Goal: Find specific page/section: Find specific page/section

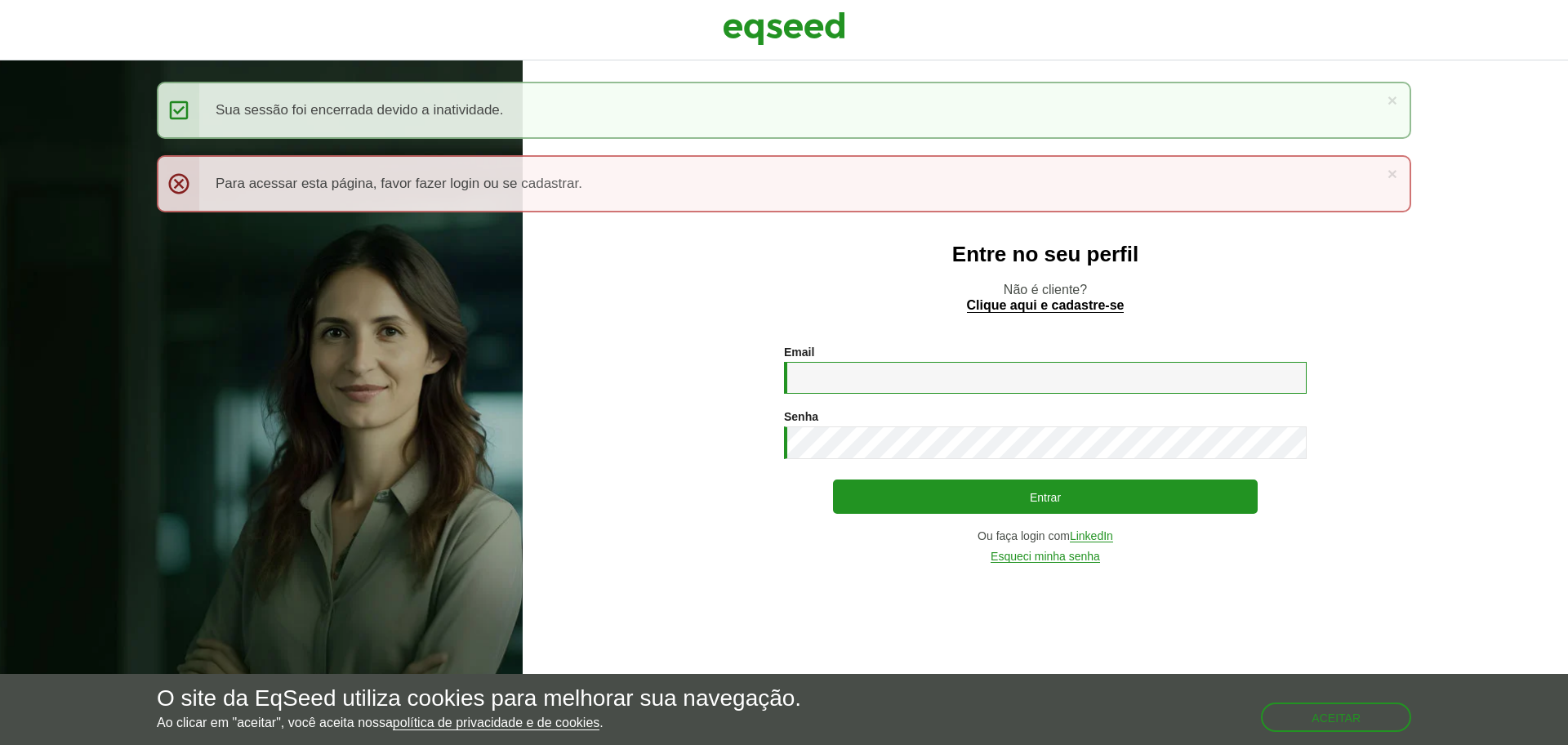
type input "**********"
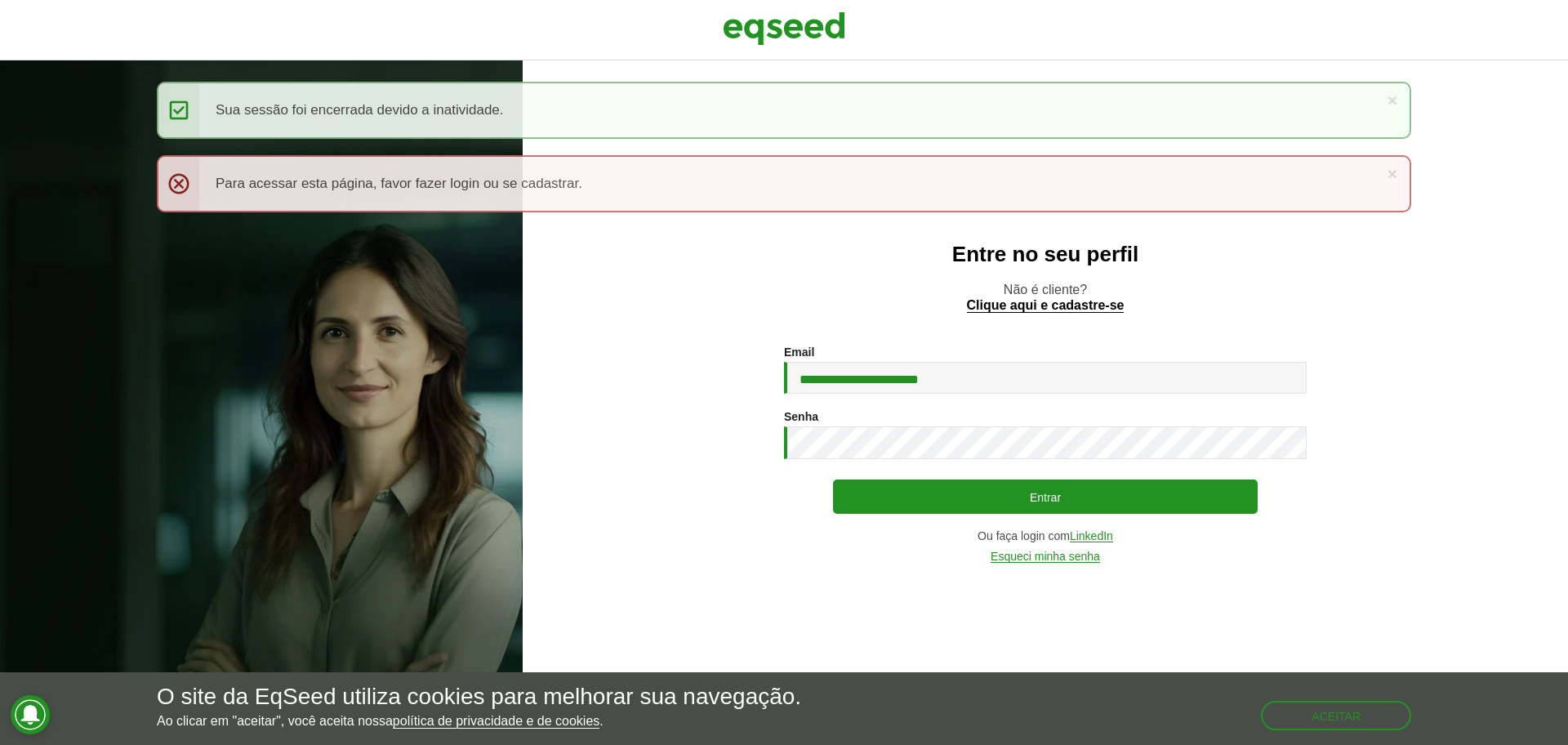
click at [932, 514] on div "**********" at bounding box center [1045, 454] width 522 height 218
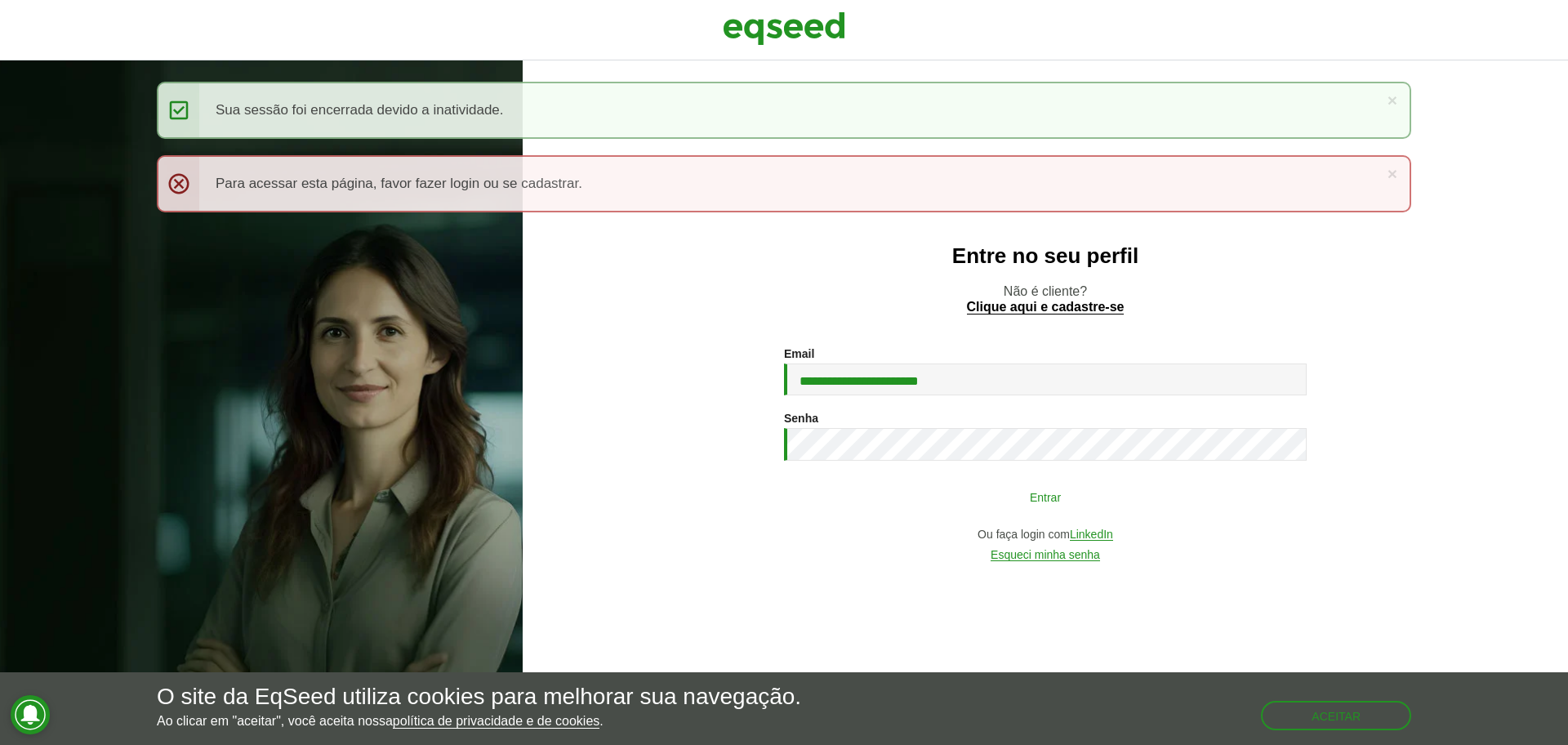
click at [929, 508] on button "Entrar" at bounding box center [1045, 496] width 424 height 31
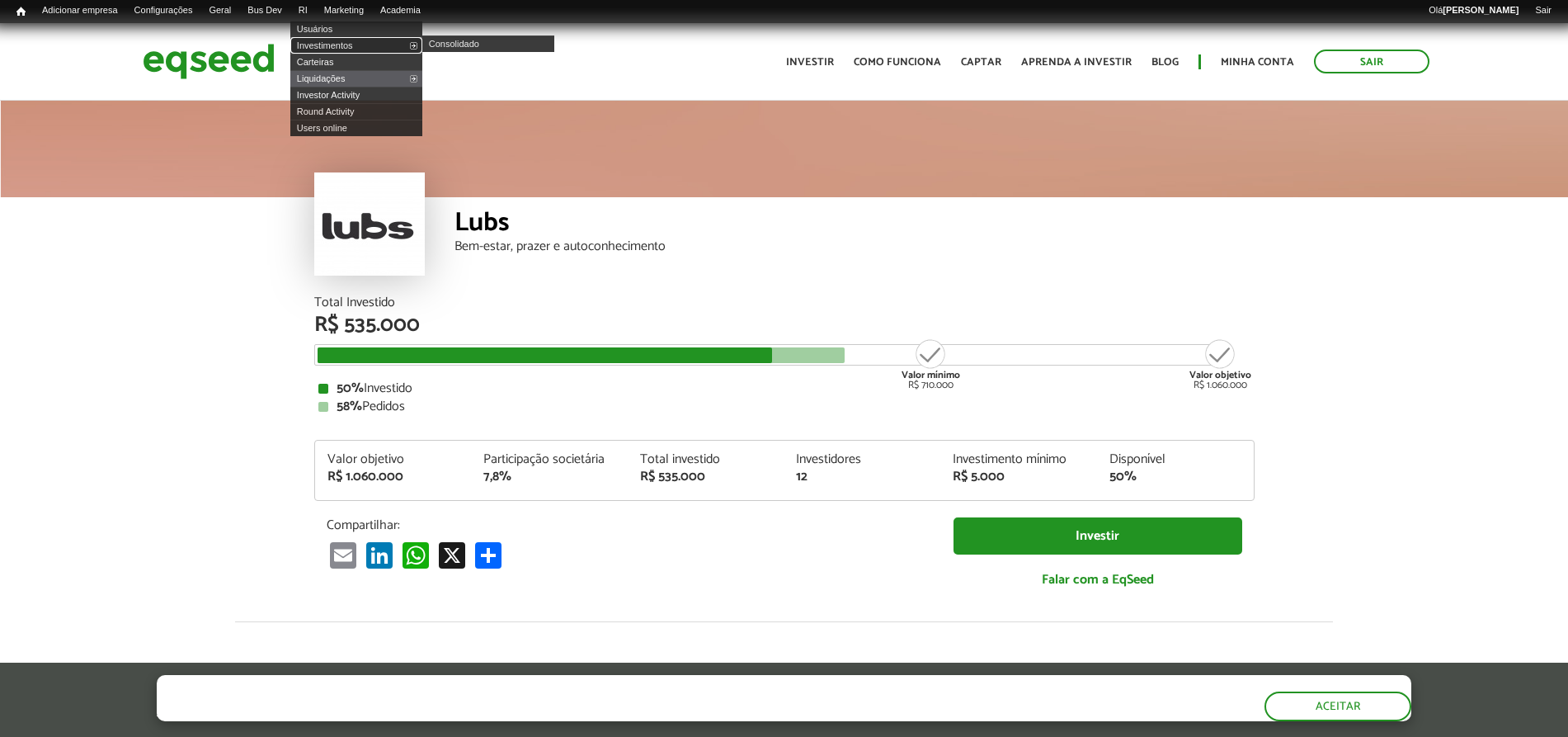
click at [334, 52] on link "Investimentos" at bounding box center [356, 45] width 132 height 17
